Goal: Task Accomplishment & Management: Manage account settings

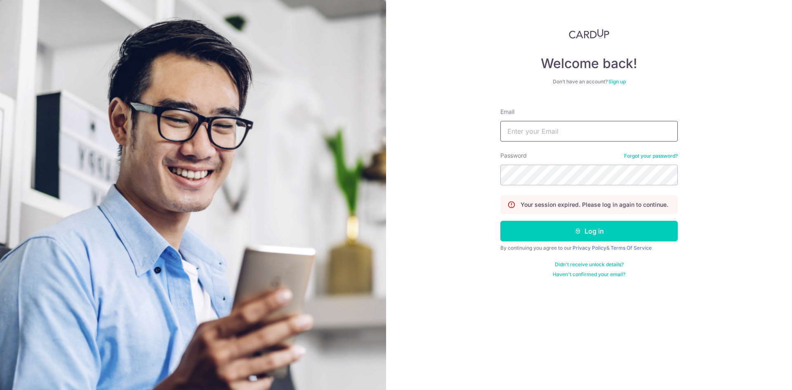
click at [523, 128] on input "Email" at bounding box center [588, 131] width 177 height 21
type input "[EMAIL_ADDRESS][DOMAIN_NAME]"
click at [594, 229] on button "Log in" at bounding box center [588, 231] width 177 height 21
